Goal: Download file/media

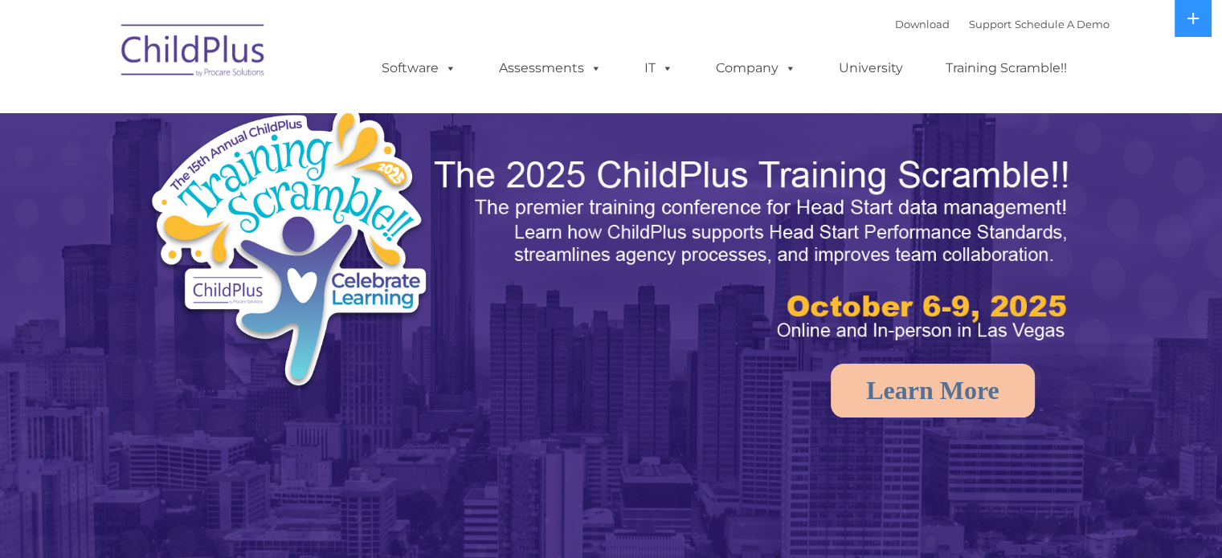
select select "MEDIUM"
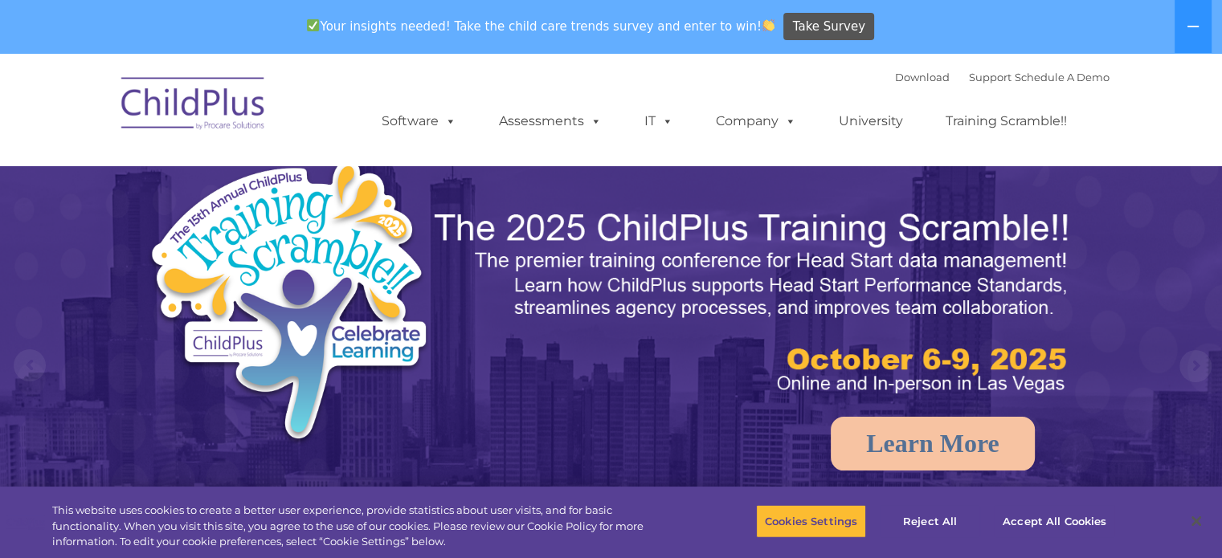
select select "MEDIUM"
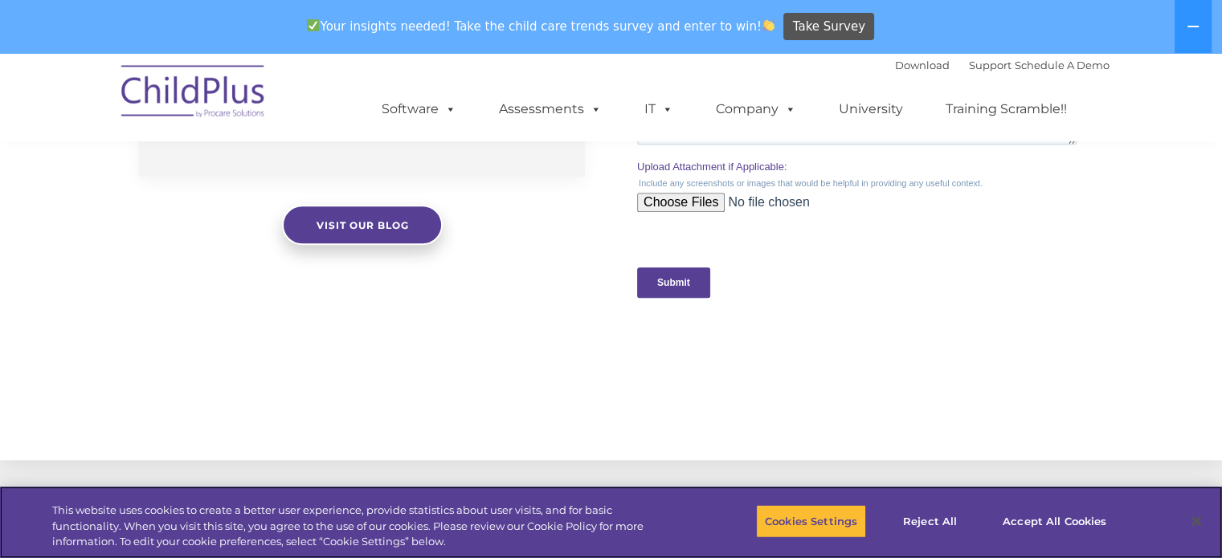
scroll to position [1504, 0]
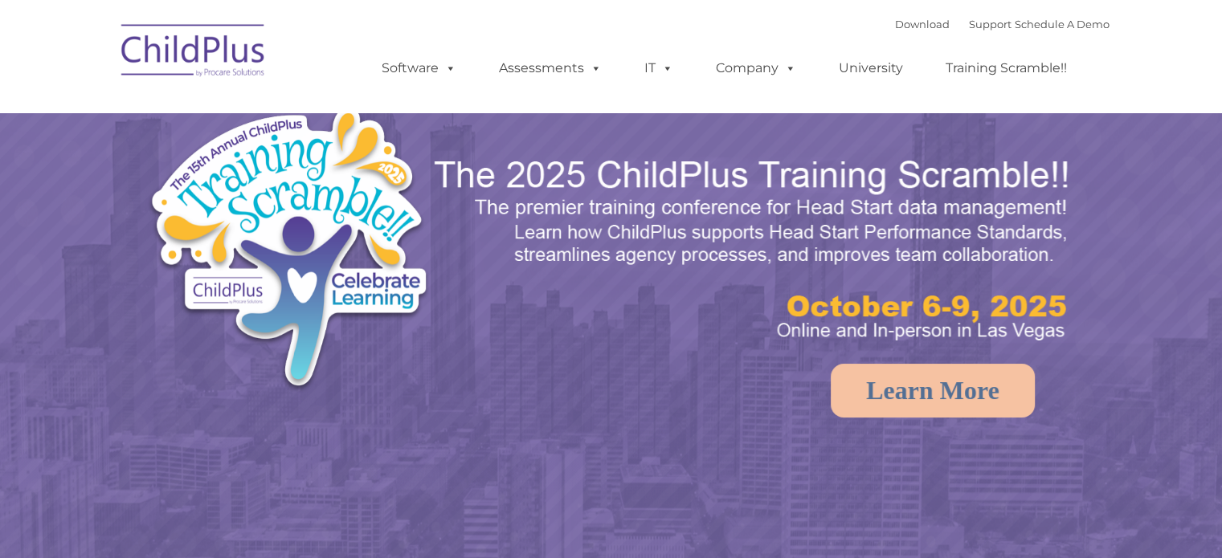
select select "MEDIUM"
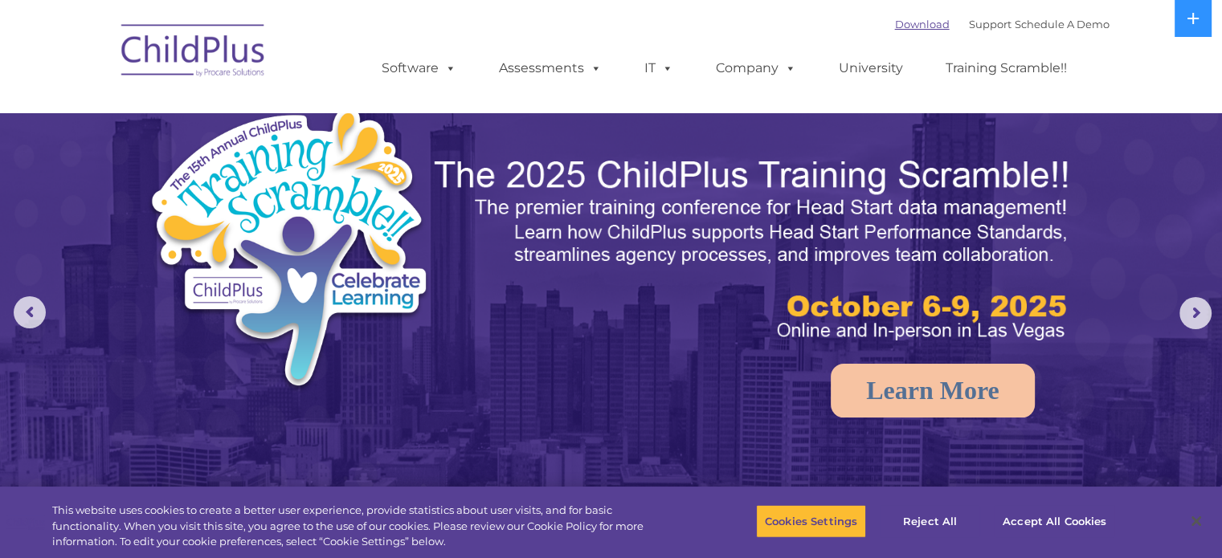
click at [895, 29] on link "Download" at bounding box center [922, 24] width 55 height 13
